Goal: Information Seeking & Learning: Check status

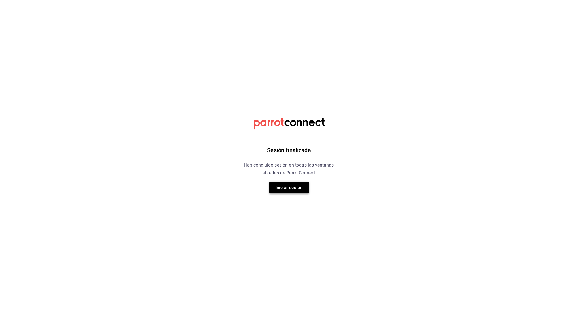
click at [287, 187] on button "Iniciar sesión" at bounding box center [289, 188] width 40 height 12
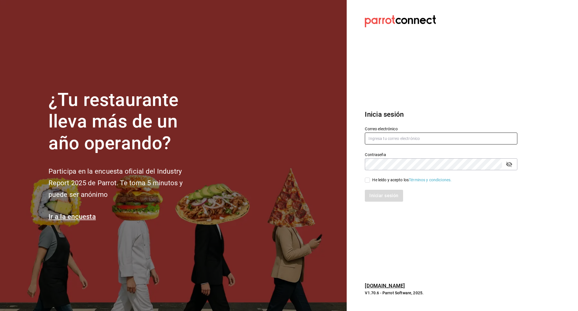
click at [390, 137] on input "text" at bounding box center [441, 139] width 153 height 12
type input "linmarcelo1982@gmail.com"
drag, startPoint x: 370, startPoint y: 180, endPoint x: 374, endPoint y: 190, distance: 11.7
click at [370, 180] on input "He leído y acepto los Términos y condiciones." at bounding box center [367, 180] width 5 height 5
checkbox input "true"
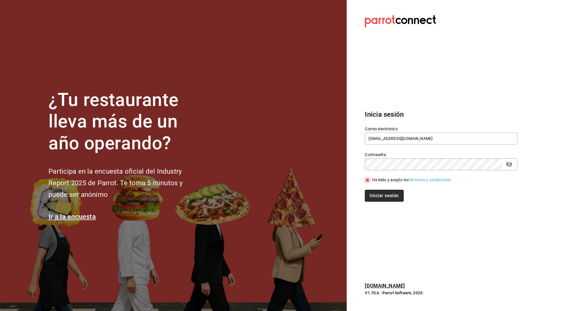
click at [375, 198] on button "Iniciar sesión" at bounding box center [384, 196] width 39 height 12
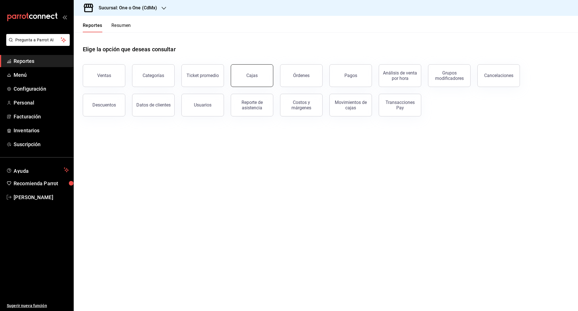
click at [256, 78] on div "Cajas" at bounding box center [252, 75] width 12 height 7
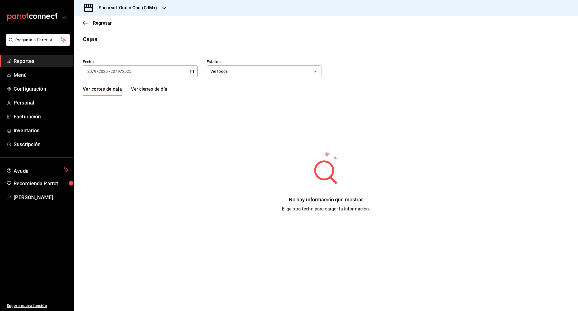
click at [164, 72] on div "[DATE] [DATE] - [DATE] [DATE]" at bounding box center [140, 72] width 115 height 12
click at [115, 149] on li "Rango de fechas" at bounding box center [109, 152] width 53 height 13
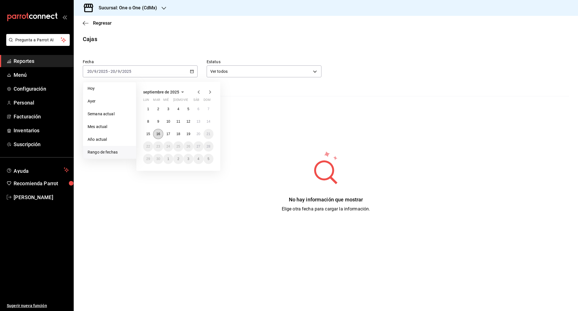
click at [159, 135] on abbr "16" at bounding box center [158, 134] width 4 height 4
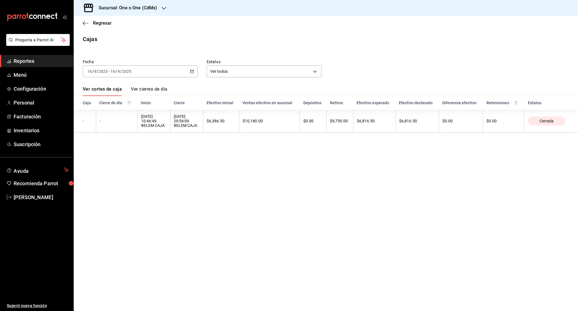
click at [156, 90] on link "Ver cierres de día" at bounding box center [149, 91] width 36 height 10
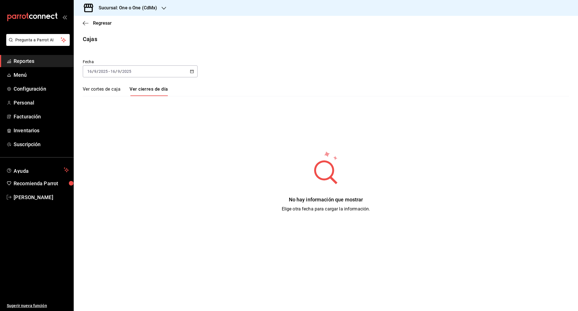
click at [109, 91] on link "Ver cortes de caja" at bounding box center [102, 91] width 38 height 10
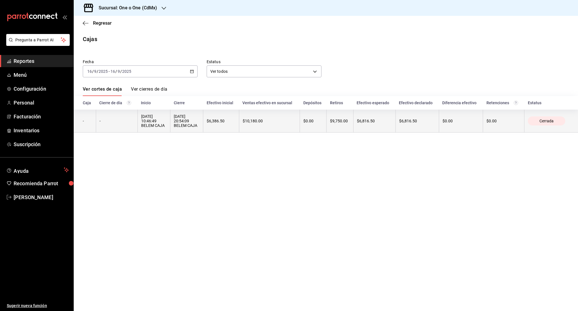
click at [189, 127] on div "[DATE] 20:54:09 BELEM CAJA" at bounding box center [187, 121] width 26 height 14
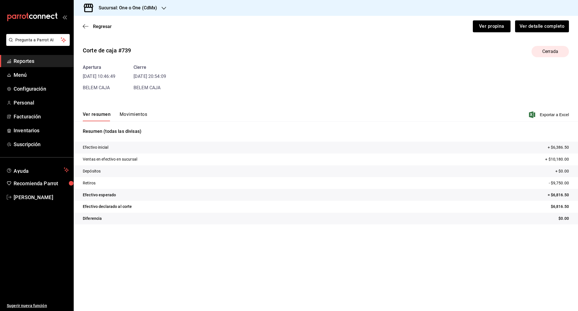
click at [136, 117] on button "Movimientos" at bounding box center [134, 117] width 28 height 10
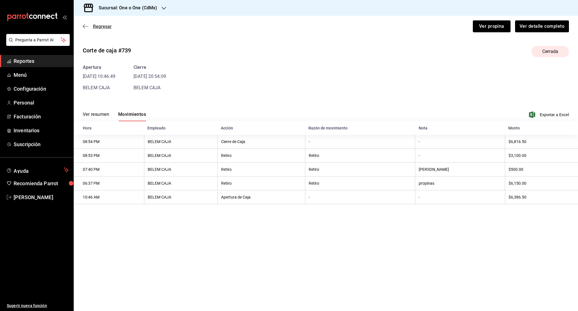
click at [86, 29] on icon "button" at bounding box center [86, 26] width 6 height 5
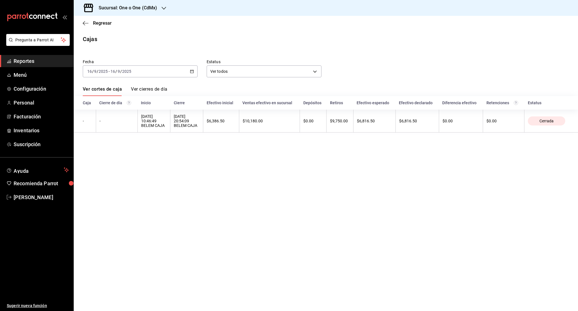
click at [132, 78] on div "Fecha [DATE] [DATE] - [DATE] [DATE] Estatus Ver todos ALL Ver cortes de caja Ve…" at bounding box center [326, 92] width 486 height 80
click at [136, 71] on div "[DATE] [DATE] - [DATE] [DATE]" at bounding box center [140, 72] width 115 height 12
click at [121, 152] on span "Rango de fechas" at bounding box center [110, 152] width 44 height 6
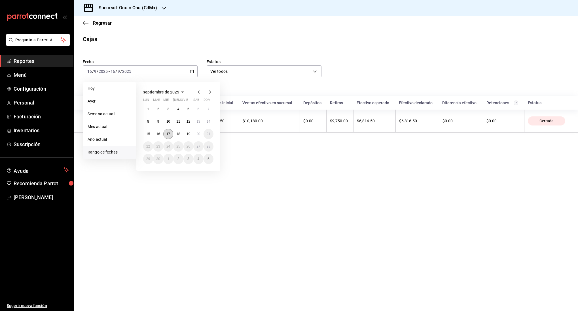
click at [167, 132] on abbr "17" at bounding box center [168, 134] width 4 height 4
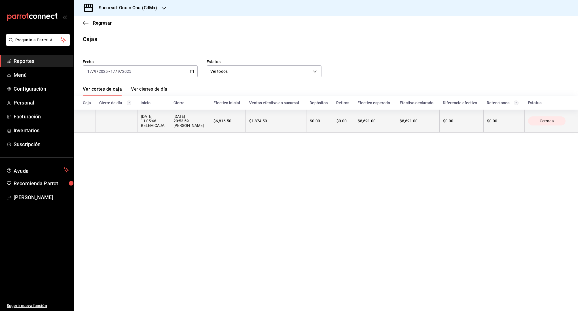
click at [175, 123] on div "[DATE] 20:53:59 [PERSON_NAME]" at bounding box center [190, 121] width 33 height 14
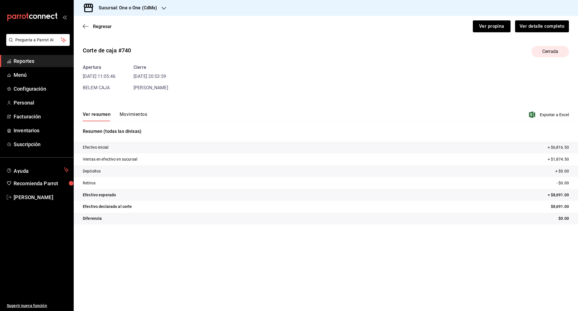
click at [134, 112] on button "Movimientos" at bounding box center [134, 117] width 28 height 10
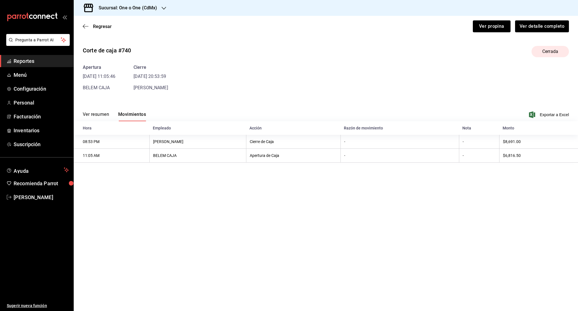
click at [101, 116] on button "Ver resumen" at bounding box center [96, 117] width 26 height 10
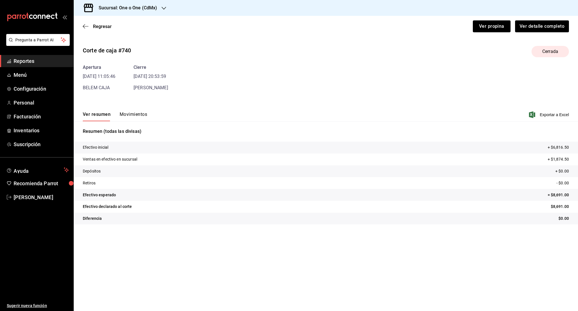
click at [86, 29] on div "Regresar Ver propina Ver detalle completo" at bounding box center [326, 26] width 505 height 21
click at [84, 28] on icon "button" at bounding box center [86, 26] width 6 height 5
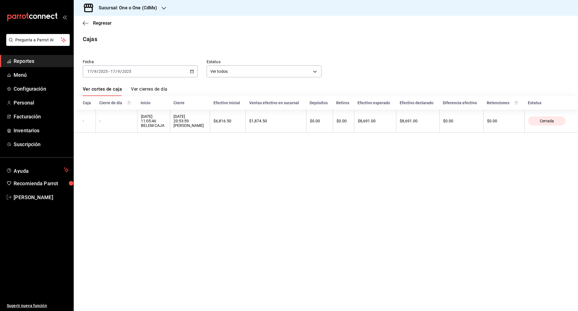
click at [150, 70] on div "[DATE] [DATE] - [DATE] [DATE]" at bounding box center [140, 72] width 115 height 12
click at [113, 151] on span "Rango de fechas" at bounding box center [110, 152] width 44 height 6
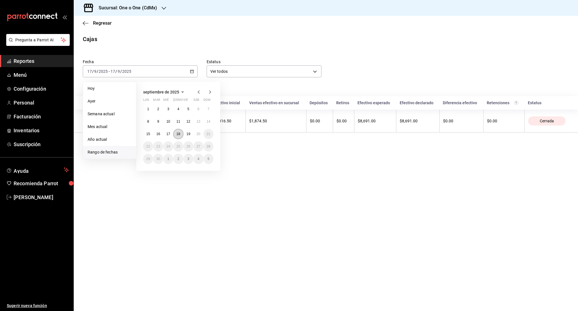
click at [180, 131] on button "18" at bounding box center [178, 134] width 10 height 10
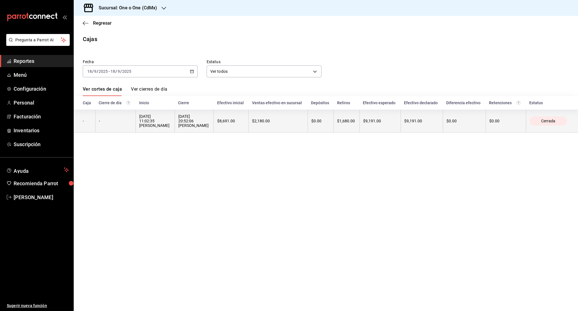
click at [166, 119] on div "[DATE] 11:02:35 [PERSON_NAME]" at bounding box center [155, 121] width 32 height 14
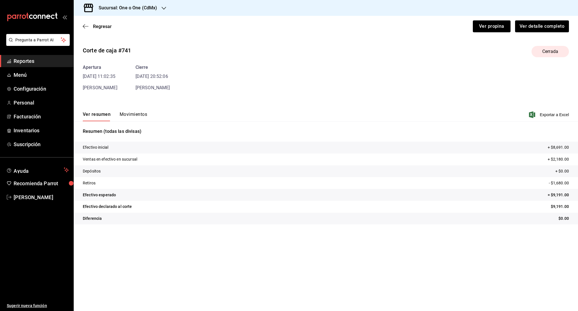
click at [145, 115] on button "Movimientos" at bounding box center [134, 117] width 28 height 10
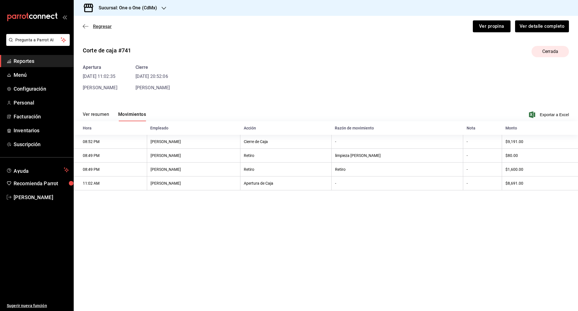
click at [86, 27] on icon "button" at bounding box center [86, 26] width 6 height 5
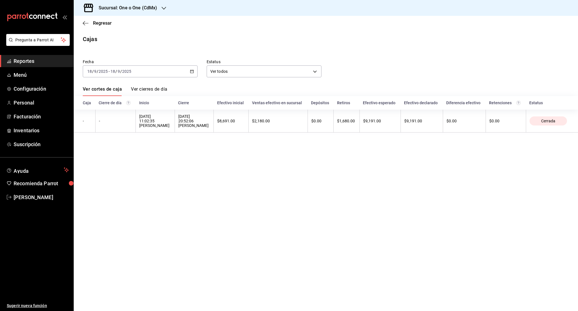
click at [137, 75] on div "[DATE] [DATE] - [DATE] [DATE]" at bounding box center [140, 72] width 115 height 12
click at [122, 150] on span "Rango de fechas" at bounding box center [110, 152] width 44 height 6
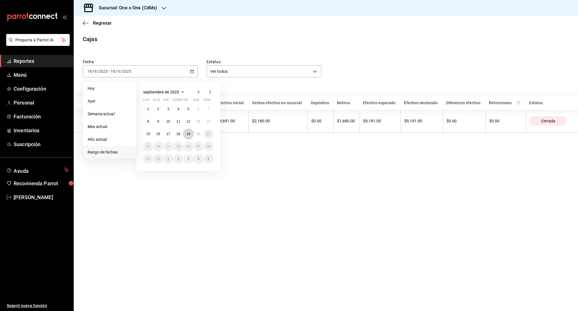
click at [187, 134] on abbr "19" at bounding box center [189, 134] width 4 height 4
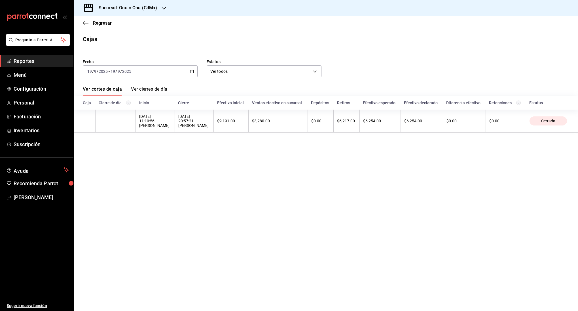
click at [110, 3] on div "Sucursal: One o One (CdMx)" at bounding box center [123, 8] width 90 height 16
click at [113, 38] on span "101 Roma Norte (CDMX)" at bounding box center [100, 37] width 45 height 6
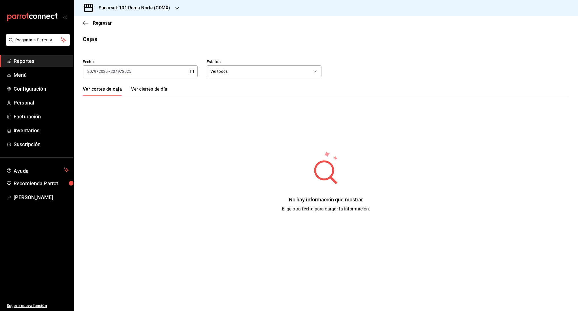
click at [148, 73] on div "[DATE] [DATE] - [DATE] [DATE]" at bounding box center [140, 72] width 115 height 12
click at [120, 152] on span "Rango de fechas" at bounding box center [110, 152] width 44 height 6
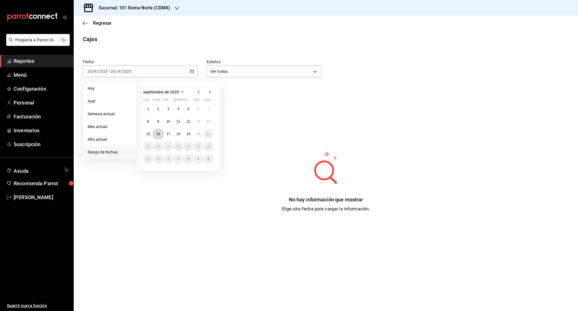
click at [160, 136] on button "16" at bounding box center [158, 134] width 10 height 10
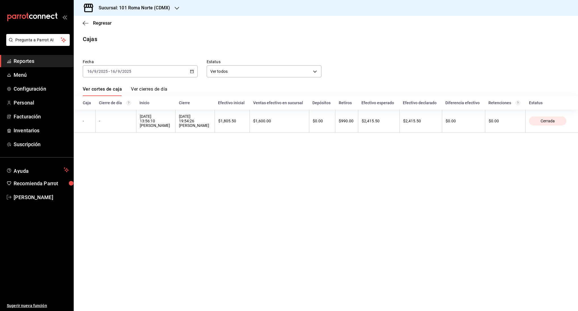
click at [162, 88] on link "Ver cierres de día" at bounding box center [149, 91] width 36 height 10
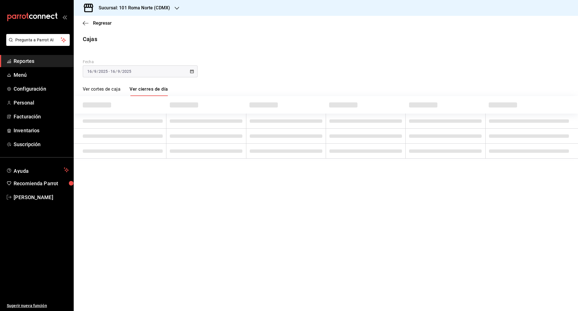
click at [116, 90] on link "Ver cortes de caja" at bounding box center [102, 91] width 38 height 10
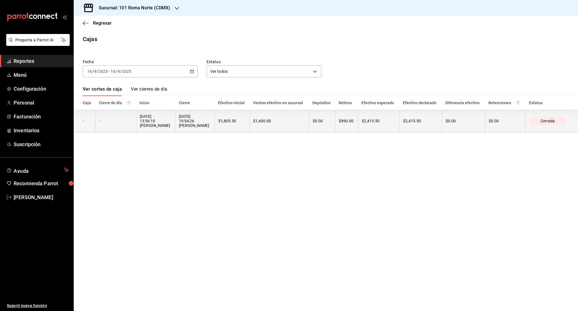
click at [215, 128] on th "$1,805.50" at bounding box center [232, 121] width 35 height 23
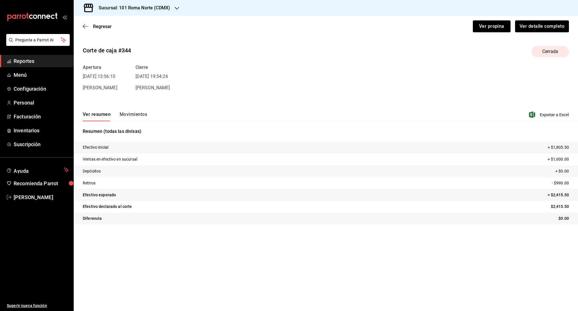
click at [130, 117] on button "Movimientos" at bounding box center [134, 117] width 28 height 10
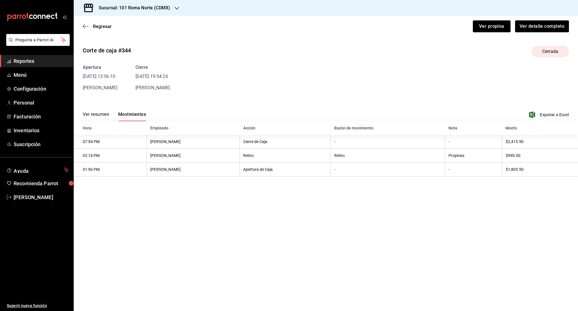
click at [107, 115] on button "Ver resumen" at bounding box center [96, 117] width 26 height 10
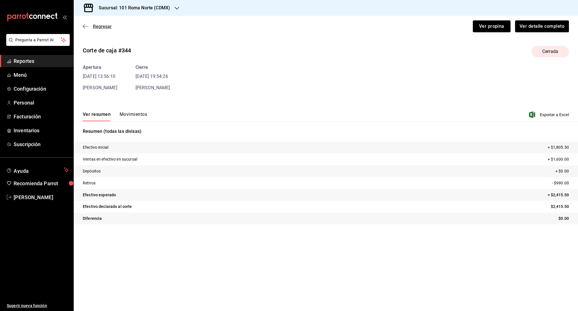
click at [85, 26] on icon "button" at bounding box center [86, 26] width 6 height 0
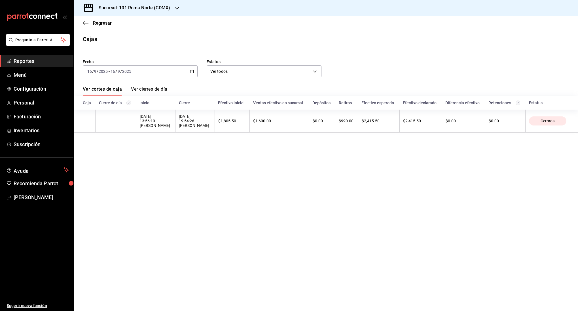
click at [126, 74] on div "[DATE] [DATE] - [DATE] [DATE]" at bounding box center [140, 72] width 115 height 12
click at [119, 153] on span "Rango de fechas" at bounding box center [110, 152] width 44 height 6
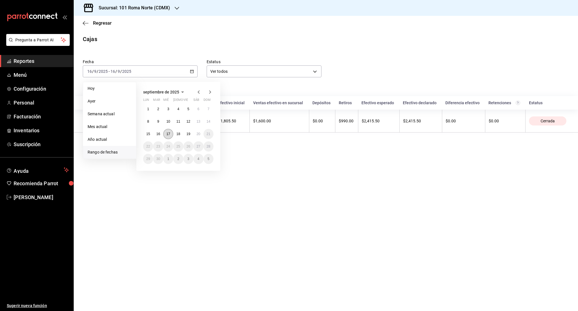
click at [166, 136] on button "17" at bounding box center [168, 134] width 10 height 10
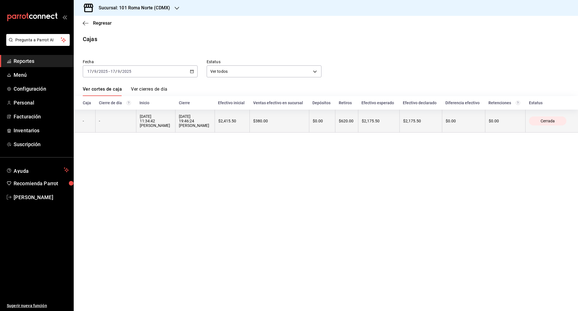
click at [130, 115] on th "-" at bounding box center [116, 121] width 41 height 23
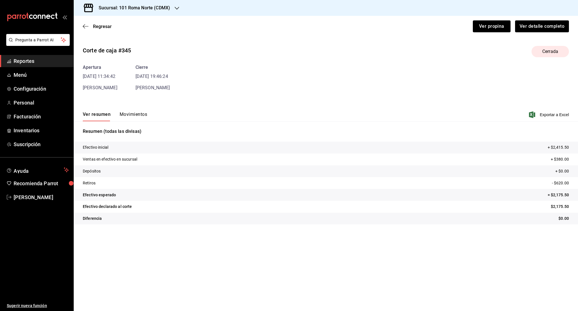
click at [140, 113] on button "Movimientos" at bounding box center [134, 117] width 28 height 10
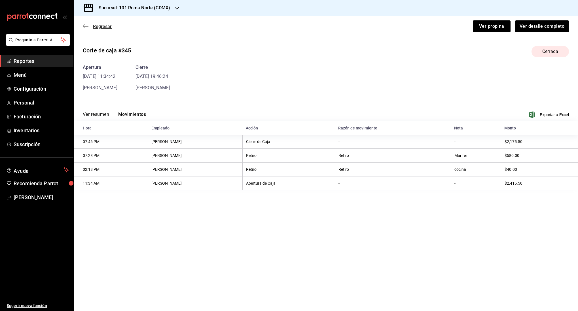
click at [84, 27] on icon "button" at bounding box center [86, 26] width 6 height 5
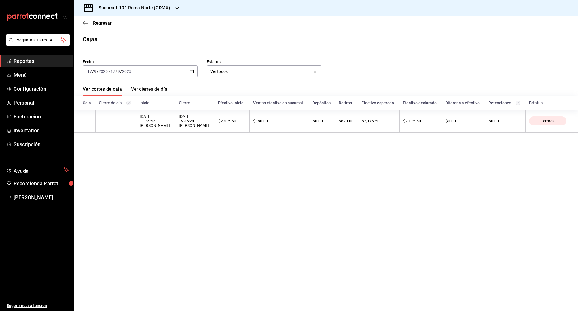
click at [157, 70] on div "[DATE] [DATE] - [DATE] [DATE]" at bounding box center [140, 72] width 115 height 12
click at [119, 154] on span "Rango de fechas" at bounding box center [110, 152] width 44 height 6
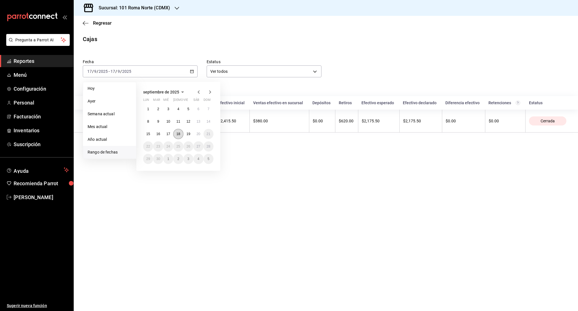
click at [178, 134] on abbr "18" at bounding box center [178, 134] width 4 height 4
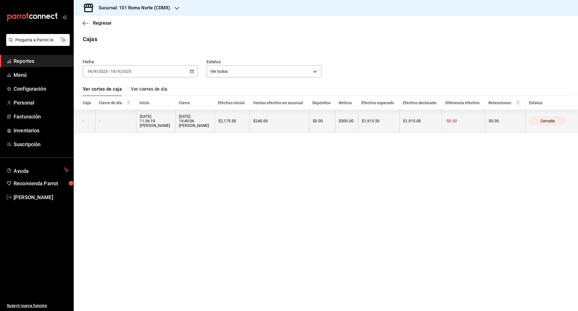
click at [164, 124] on div "[DATE] 11:36:19 [PERSON_NAME]" at bounding box center [156, 121] width 32 height 14
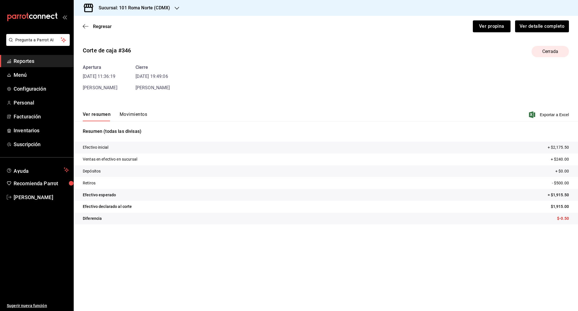
click at [135, 115] on button "Movimientos" at bounding box center [134, 117] width 28 height 10
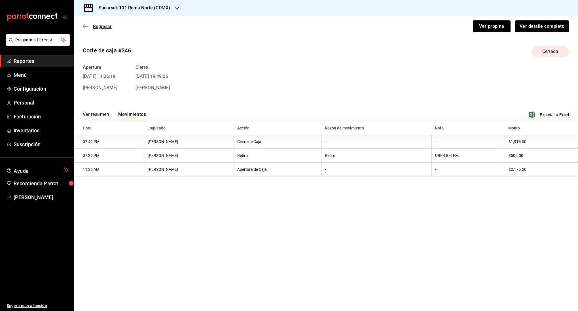
click at [87, 25] on icon "button" at bounding box center [86, 26] width 6 height 5
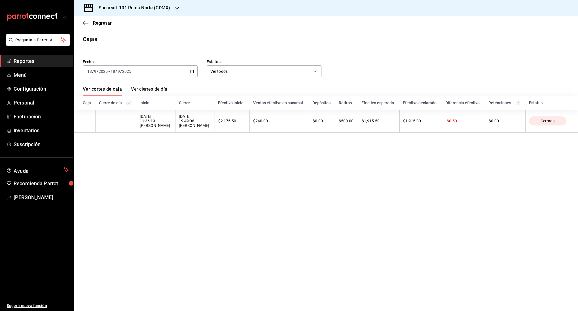
click at [165, 73] on div "[DATE] [DATE] - [DATE] [DATE]" at bounding box center [140, 72] width 115 height 12
click at [121, 150] on span "Rango de fechas" at bounding box center [110, 152] width 44 height 6
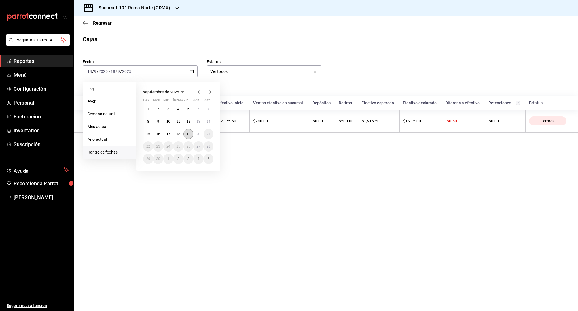
click at [188, 134] on abbr "19" at bounding box center [189, 134] width 4 height 4
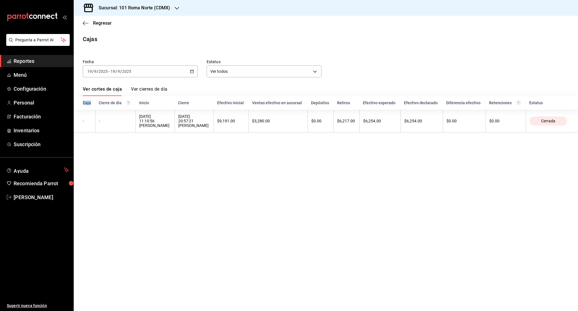
click at [188, 134] on main "Regresar Cajas Fecha [DATE] [DATE] - [DATE] [DATE] Estatus Ver todos ALL Ver co…" at bounding box center [326, 164] width 505 height 296
click at [86, 25] on icon "button" at bounding box center [86, 23] width 6 height 5
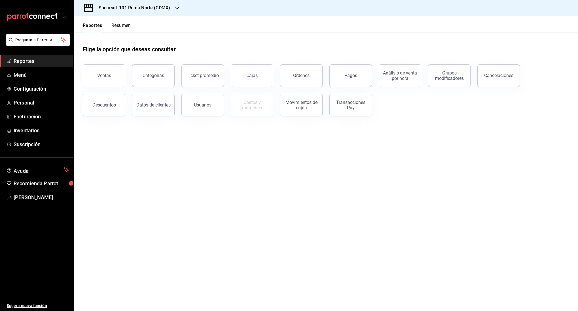
click at [126, 25] on button "Resumen" at bounding box center [121, 28] width 20 height 10
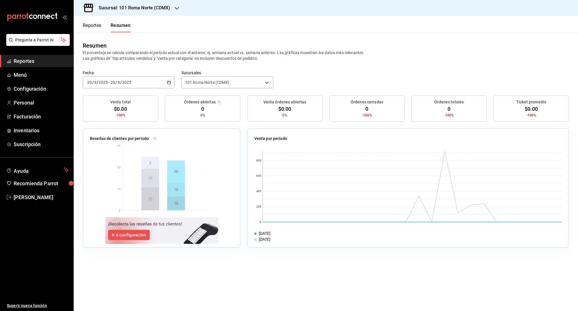
click at [148, 86] on div "[DATE] [DATE] - [DATE] [DATE]" at bounding box center [129, 83] width 92 height 12
click at [109, 164] on span "Rango de fechas" at bounding box center [110, 164] width 44 height 6
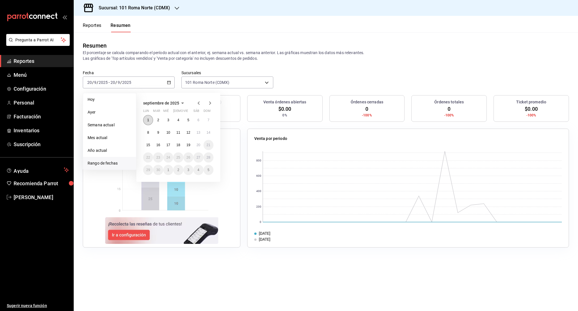
click at [147, 122] on button "1" at bounding box center [148, 120] width 10 height 10
click at [188, 145] on abbr "19" at bounding box center [189, 145] width 4 height 4
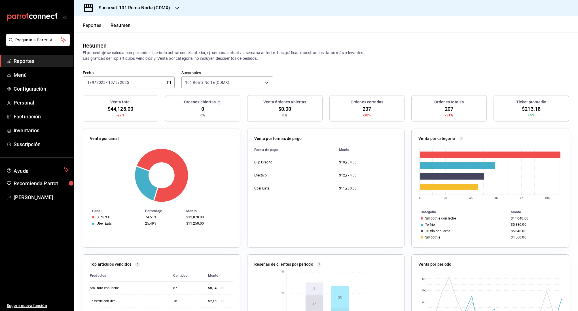
click at [136, 11] on div "Sucursal: 101 Roma Norte (CDMX)" at bounding box center [129, 8] width 103 height 16
click at [119, 24] on div "One o One (CdMx)" at bounding box center [116, 25] width 76 height 6
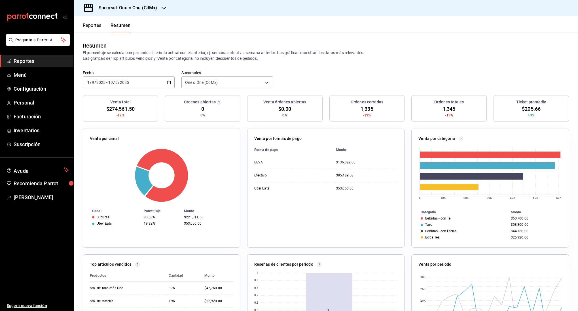
click at [89, 28] on button "Reportes" at bounding box center [92, 28] width 19 height 10
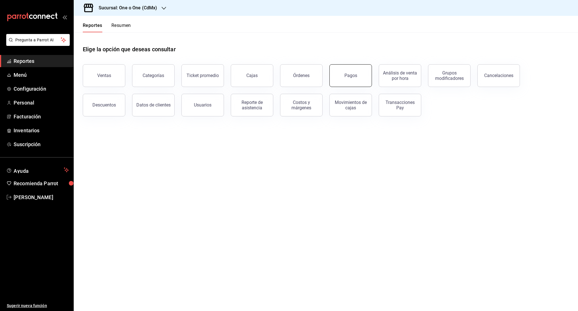
click at [356, 80] on button "Pagos" at bounding box center [351, 75] width 43 height 23
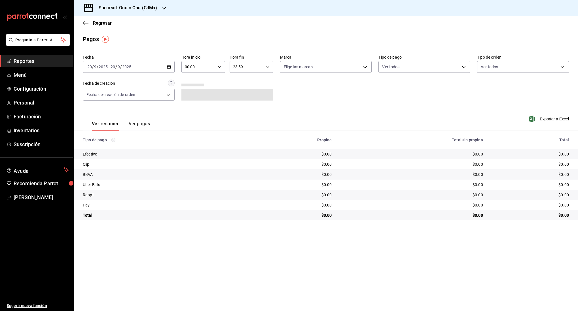
click at [162, 67] on div "[DATE] [DATE] - [DATE] [DATE]" at bounding box center [129, 67] width 92 height 12
click at [119, 149] on span "Rango de fechas" at bounding box center [110, 148] width 44 height 6
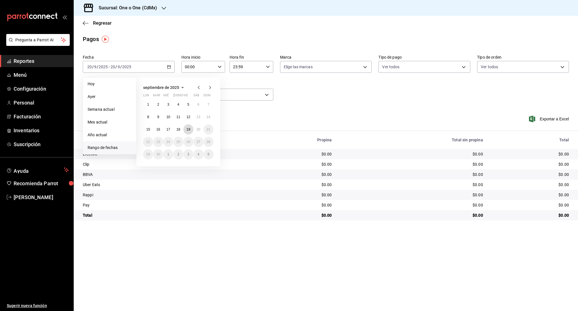
click at [191, 130] on button "19" at bounding box center [188, 129] width 10 height 10
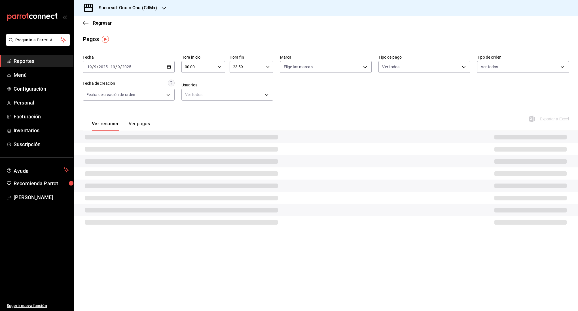
click at [191, 130] on div "Ver resumen Ver pagos Exportar a Excel" at bounding box center [326, 122] width 505 height 30
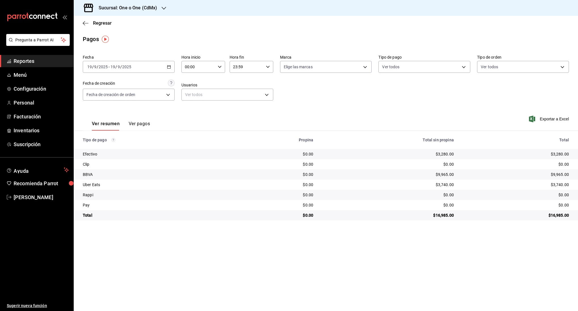
click at [388, 102] on div "Fecha [DATE] [DATE] - [DATE] [DATE] Hora inicio 00:00 Hora inicio Hora fin 23:5…" at bounding box center [326, 79] width 486 height 55
